Goal: Navigation & Orientation: Find specific page/section

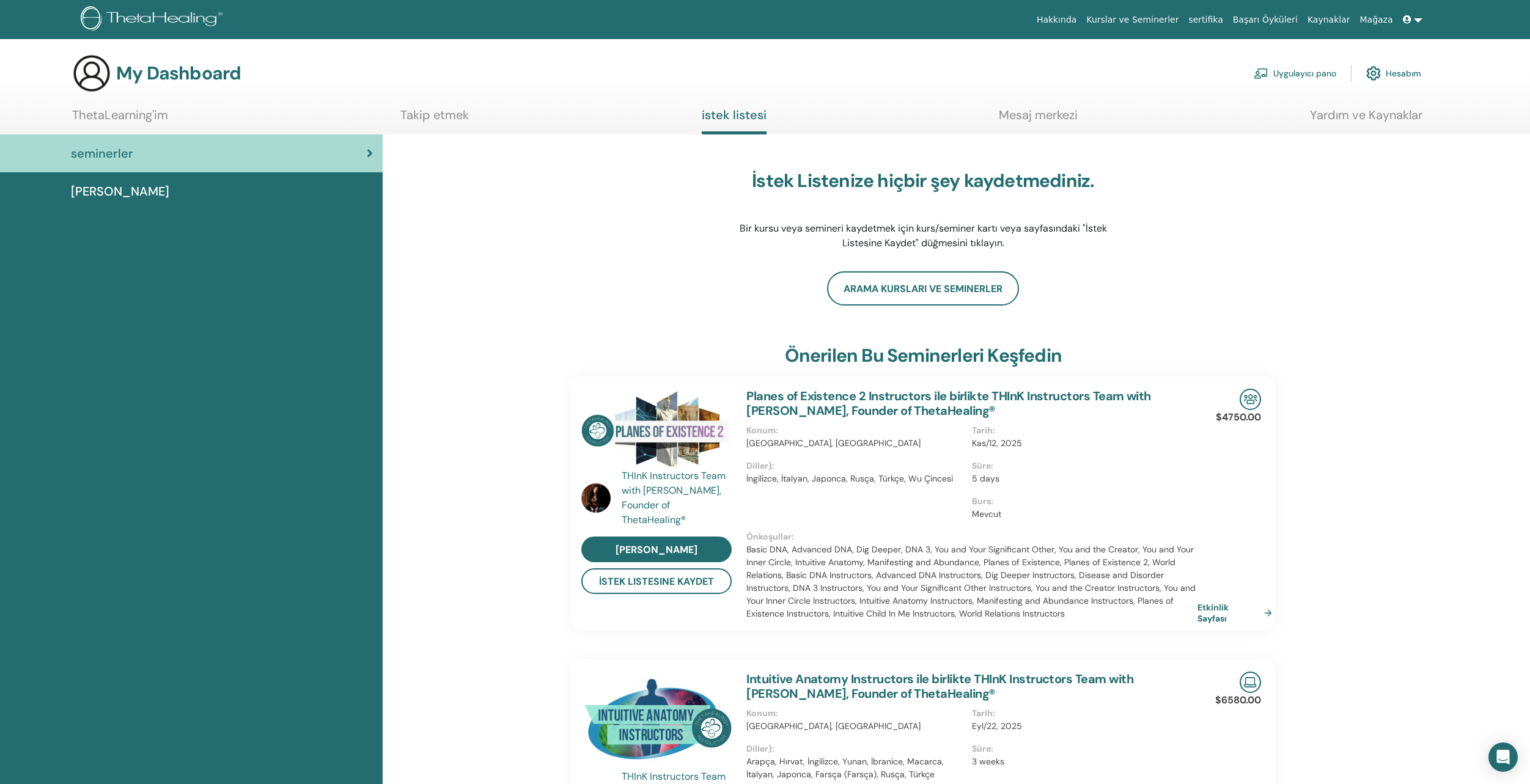
click at [1399, 67] on link "Hesabım" at bounding box center [1393, 74] width 55 height 27
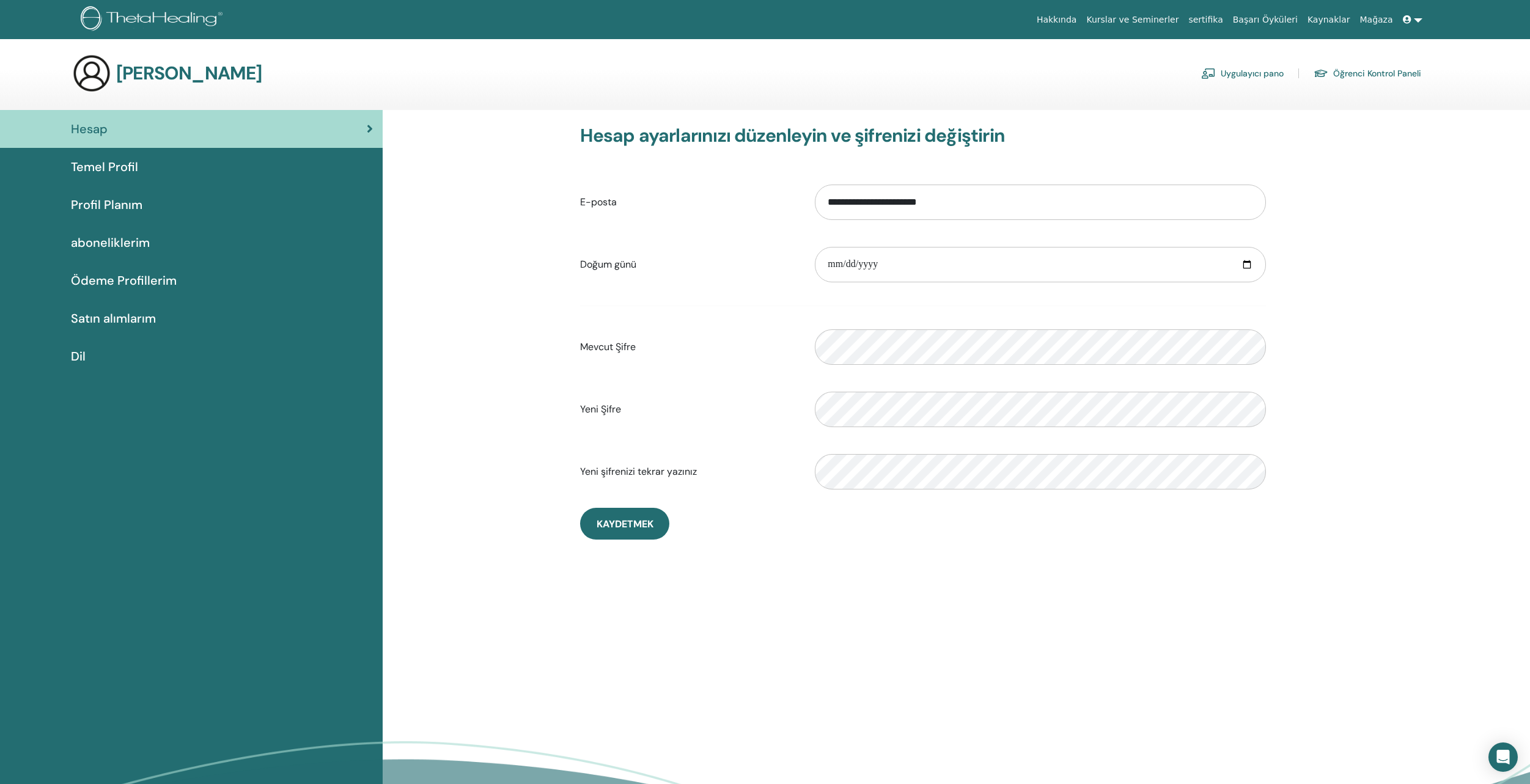
click at [119, 297] on link "Ödeme Profillerim" at bounding box center [191, 280] width 382 height 38
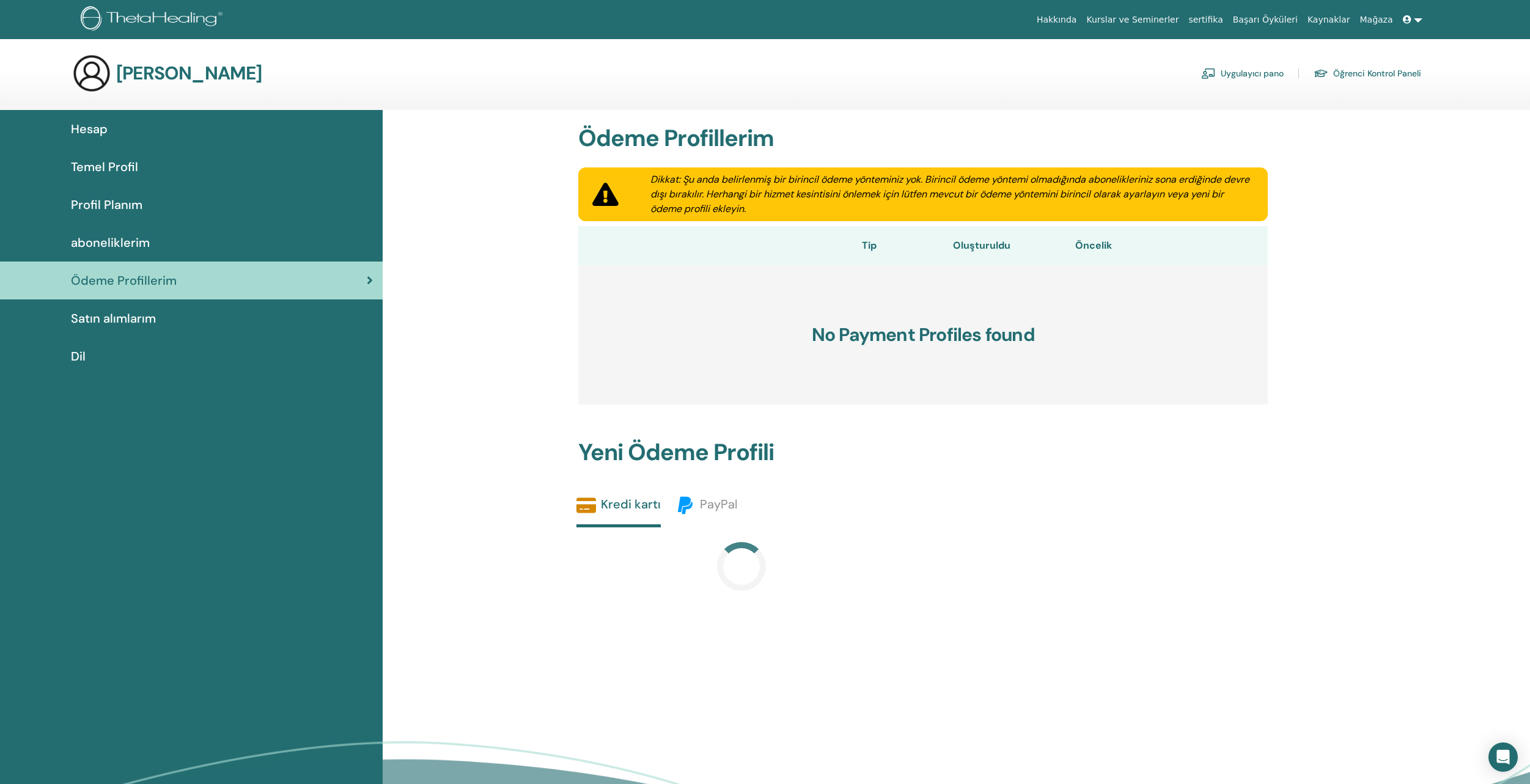
click at [118, 322] on span "Satın alımlarım" at bounding box center [113, 319] width 85 height 18
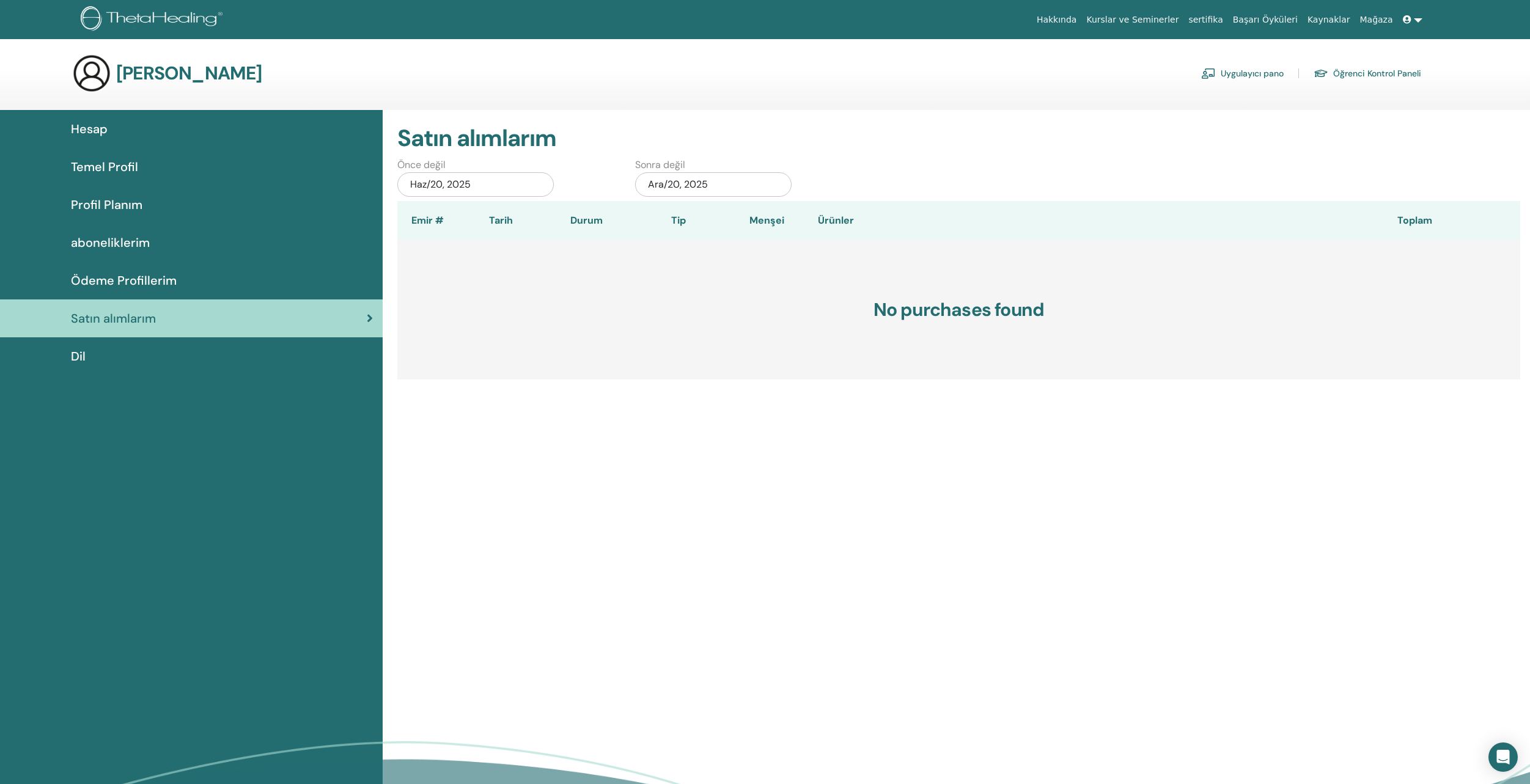
click at [133, 206] on span "Profil Planım" at bounding box center [106, 205] width 72 height 18
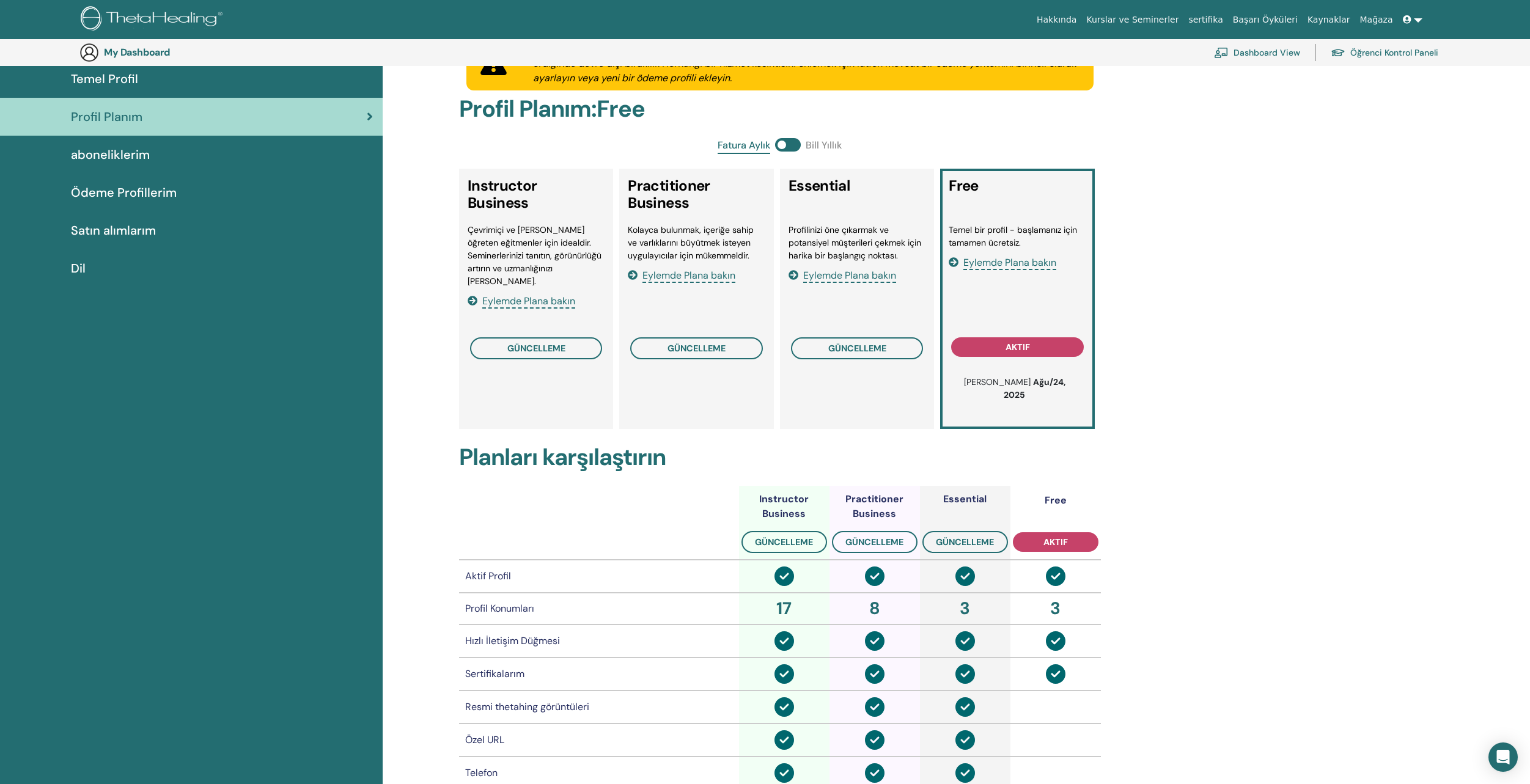
scroll to position [41, 0]
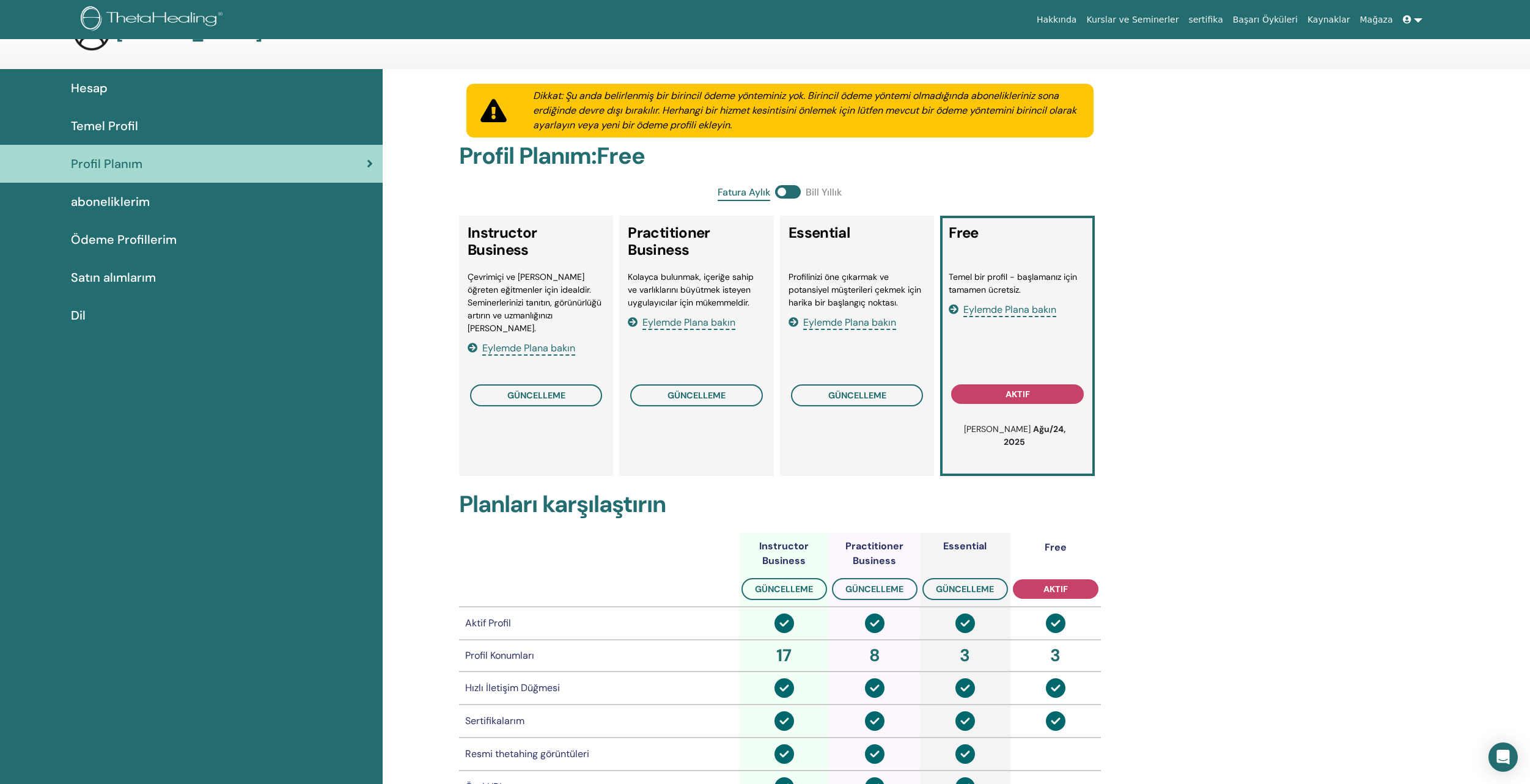
click at [125, 127] on span "Temel Profil" at bounding box center [104, 126] width 67 height 18
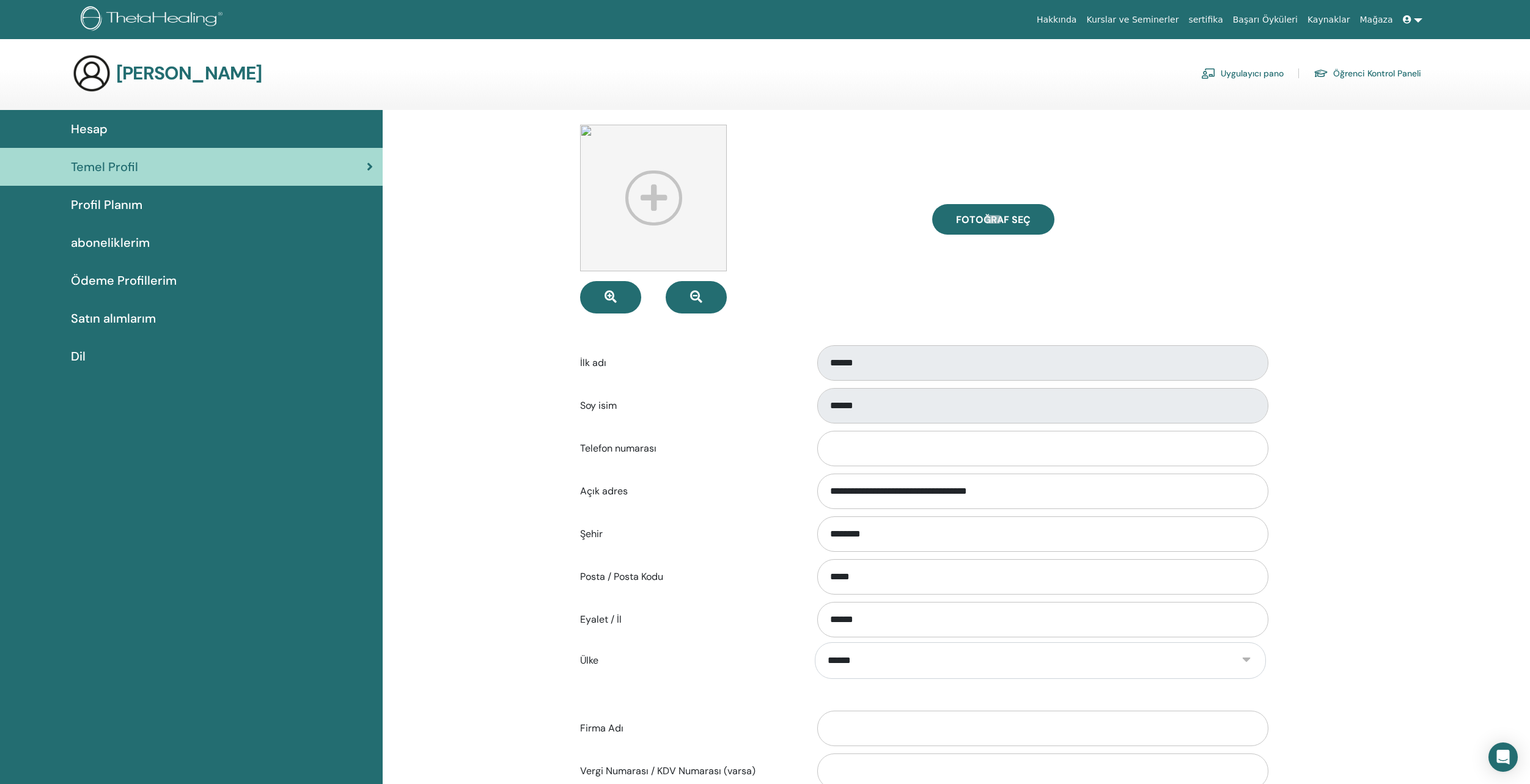
click at [198, 51] on main "Teta Hesabım Uygulayıcı pano Öğrenci Kontrol Paneli Hesap Temel Profil" at bounding box center [765, 520] width 1530 height 962
click at [1226, 16] on link "sertifika" at bounding box center [1205, 20] width 44 height 23
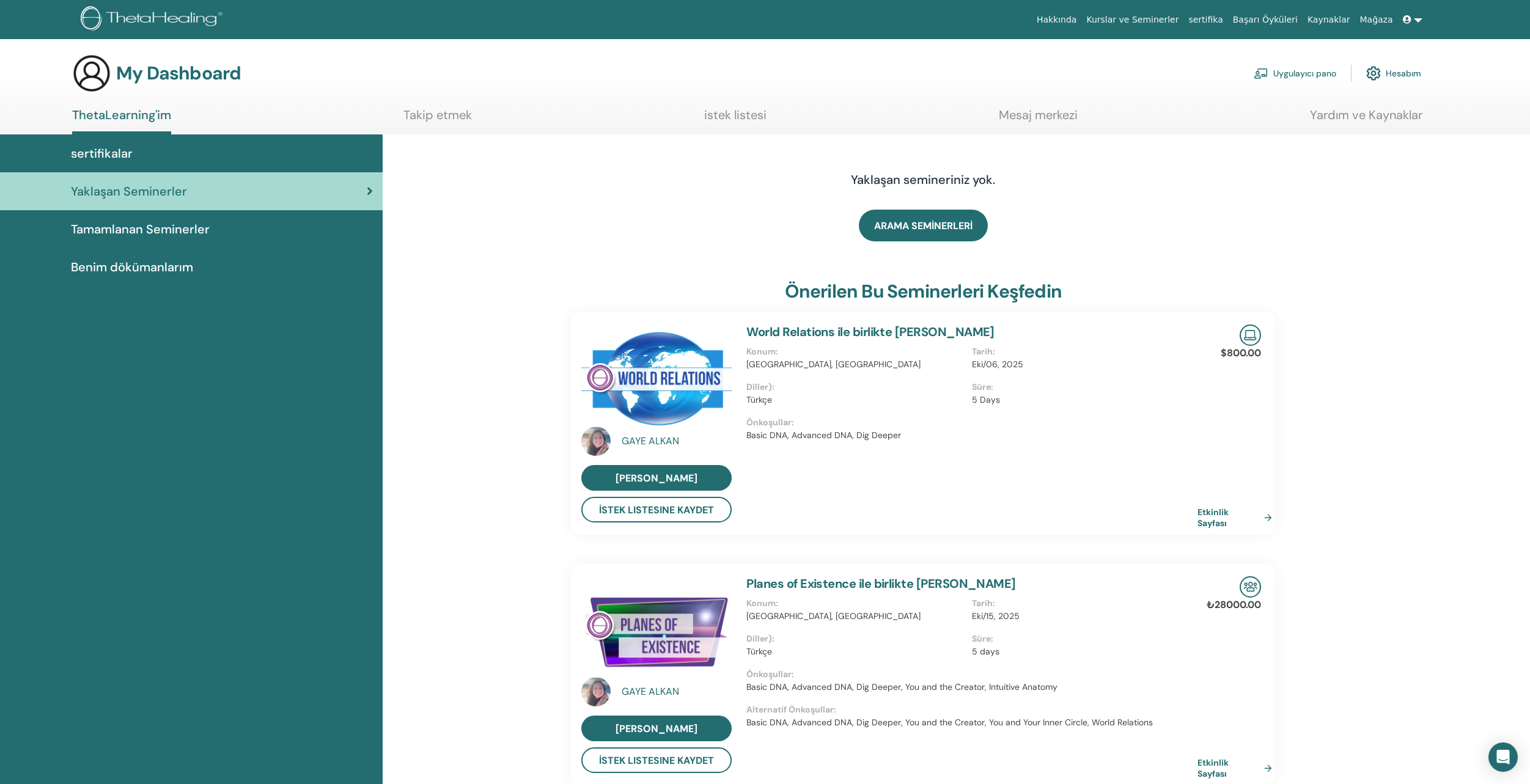
click at [169, 227] on span "Tamamlanan Seminerler" at bounding box center [140, 229] width 139 height 18
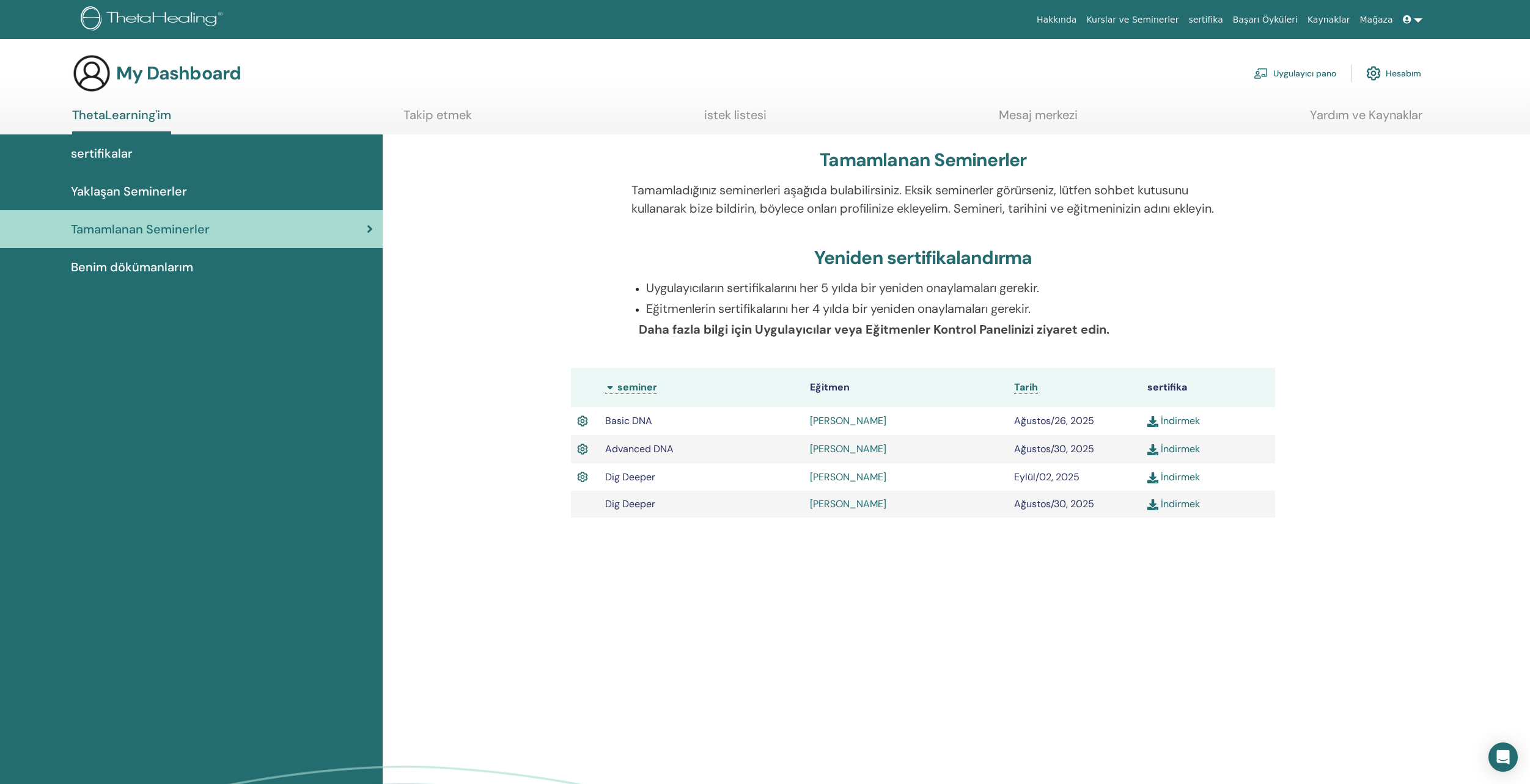
click at [149, 269] on span "Benim dökümanlarım" at bounding box center [132, 267] width 123 height 18
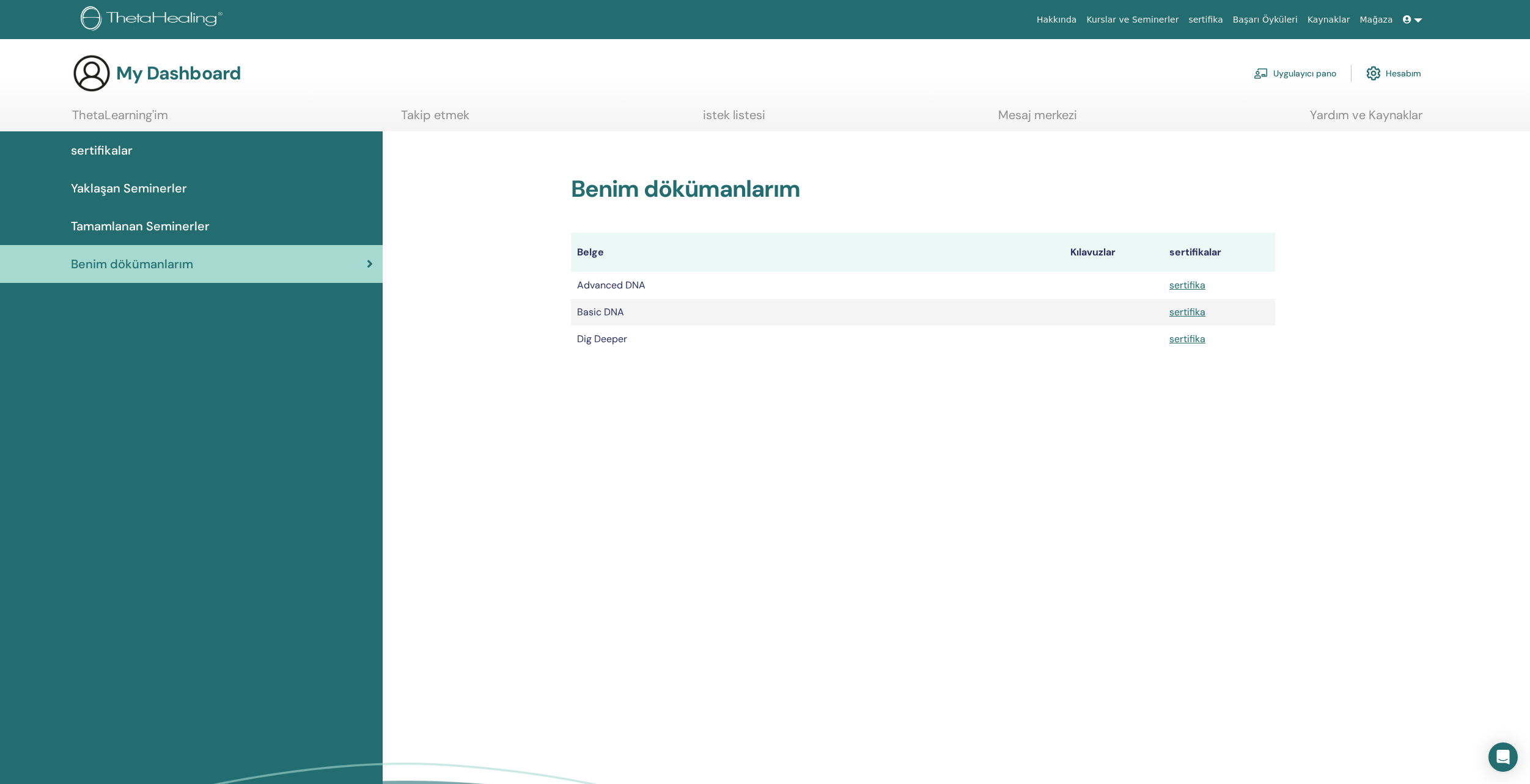
click at [176, 212] on link "Tamamlanan Seminerler" at bounding box center [191, 225] width 382 height 38
